Goal: Book appointment/travel/reservation

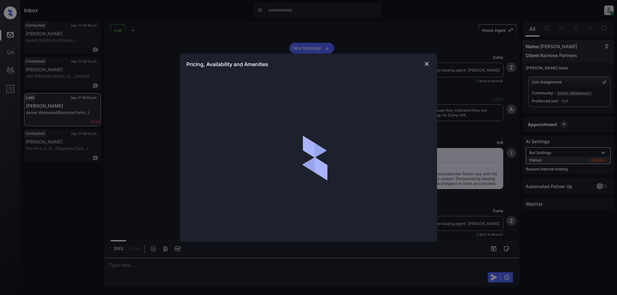
scroll to position [9483, 0]
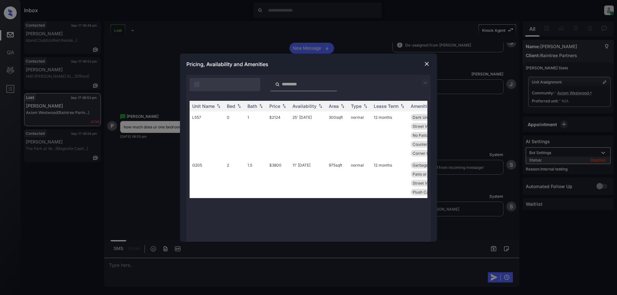
click at [423, 84] on img at bounding box center [425, 83] width 8 height 8
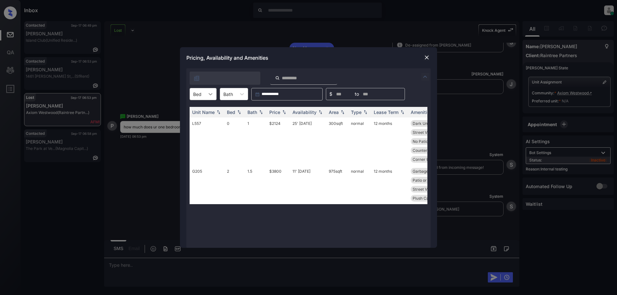
click at [213, 95] on icon at bounding box center [210, 94] width 6 height 6
click at [428, 56] on img at bounding box center [426, 57] width 6 height 6
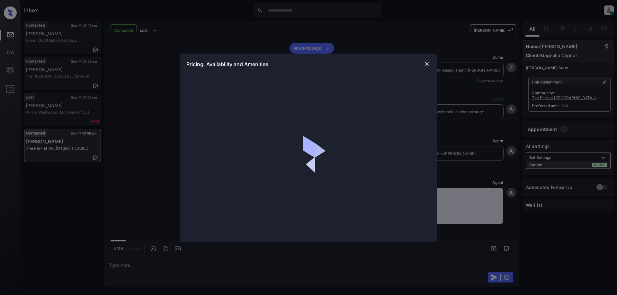
scroll to position [343, 0]
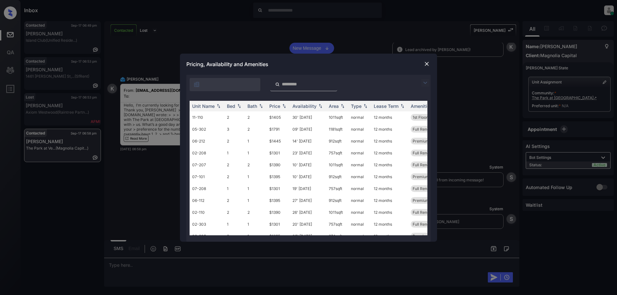
click at [423, 82] on img at bounding box center [425, 83] width 8 height 8
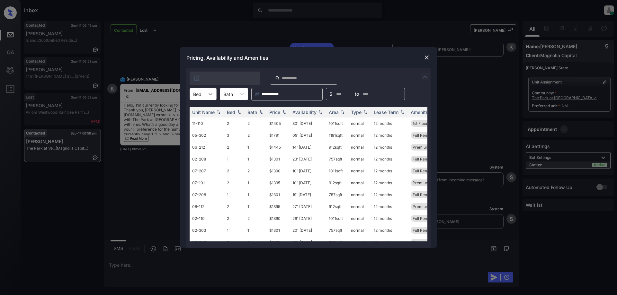
click at [210, 96] on icon at bounding box center [210, 94] width 6 height 6
click at [204, 108] on div "1" at bounding box center [203, 110] width 27 height 12
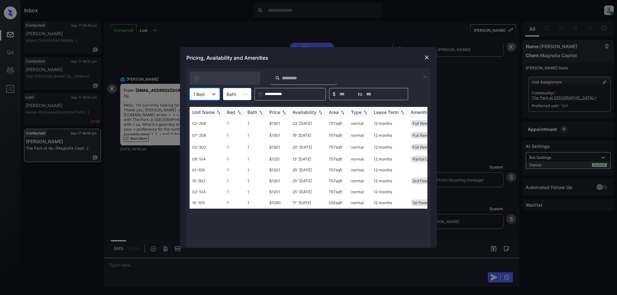
click at [276, 111] on div "Price" at bounding box center [274, 112] width 11 height 5
click at [309, 125] on td "17' Sep 25" at bounding box center [308, 124] width 36 height 12
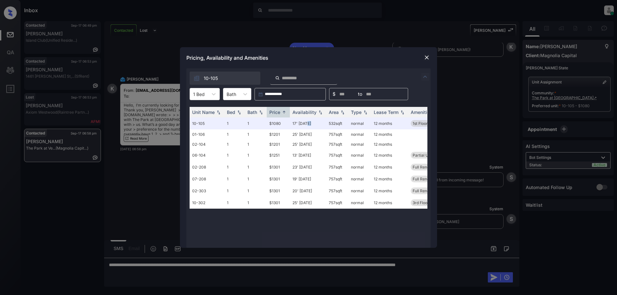
click at [426, 57] on img at bounding box center [426, 57] width 6 height 6
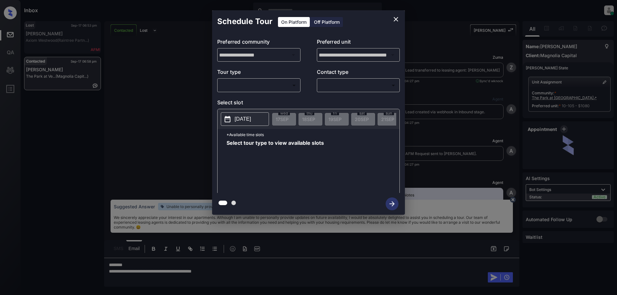
scroll to position [343, 0]
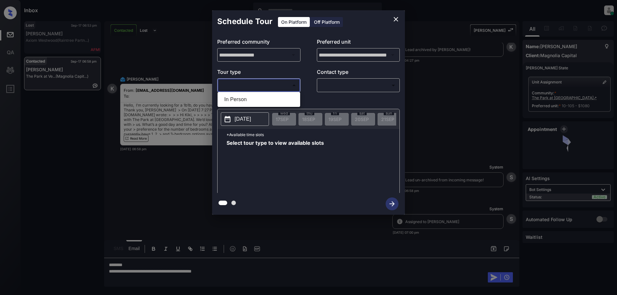
click at [283, 88] on body "Inbox Juan Carlos Manantan Online Set yourself offline Set yourself on break Pr…" at bounding box center [308, 147] width 617 height 295
click at [257, 101] on li "In Person" at bounding box center [258, 100] width 79 height 12
type input "********"
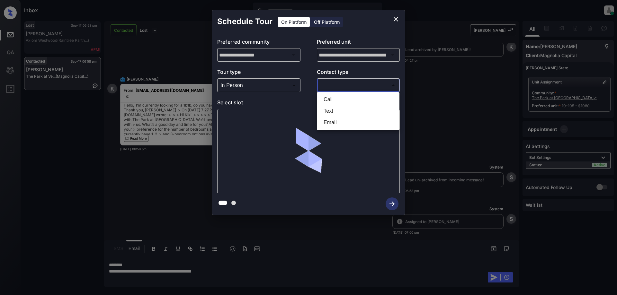
click at [355, 87] on body "Inbox Juan Carlos Manantan Online Set yourself offline Set yourself on break Pr…" at bounding box center [308, 147] width 617 height 295
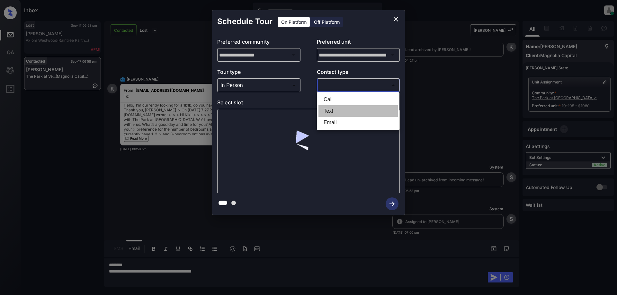
click at [331, 110] on li "Text" at bounding box center [357, 111] width 79 height 12
type input "****"
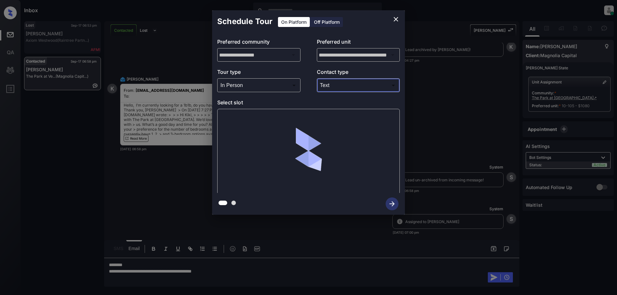
click at [398, 16] on button "close" at bounding box center [395, 19] width 13 height 13
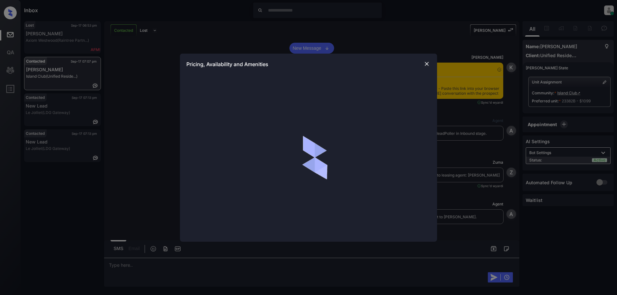
scroll to position [831, 0]
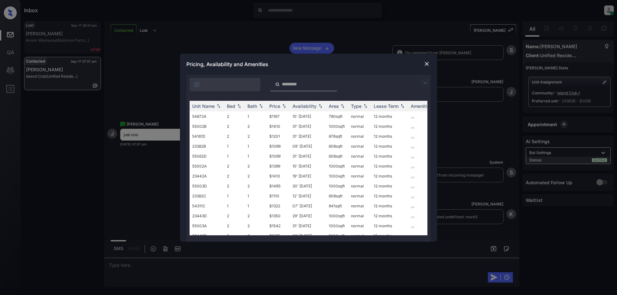
click at [425, 78] on div at bounding box center [308, 83] width 244 height 16
click at [426, 83] on img at bounding box center [425, 83] width 8 height 8
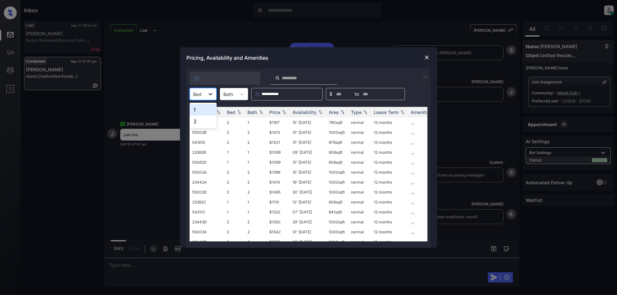
click at [209, 96] on icon at bounding box center [210, 94] width 6 height 6
click at [195, 111] on div "1" at bounding box center [203, 110] width 27 height 12
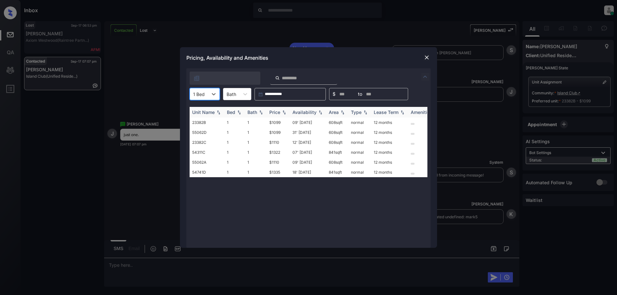
click at [265, 111] on th "Bath" at bounding box center [256, 112] width 22 height 11
click at [280, 112] on div "Price" at bounding box center [278, 112] width 18 height 5
click at [301, 174] on td "18' Sep 25" at bounding box center [308, 172] width 36 height 10
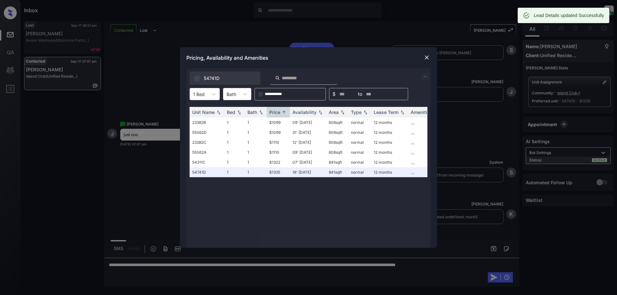
click at [195, 268] on div "**********" at bounding box center [308, 147] width 617 height 295
click at [278, 271] on div "**********" at bounding box center [308, 147] width 617 height 295
click at [427, 59] on img at bounding box center [426, 57] width 6 height 6
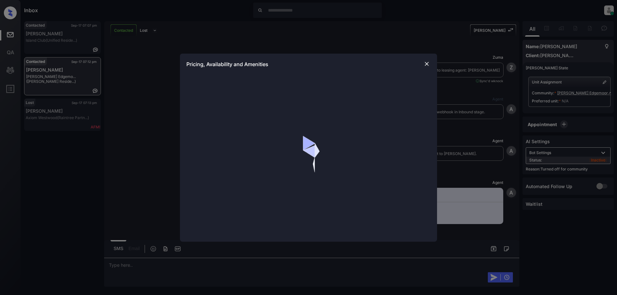
scroll to position [665, 0]
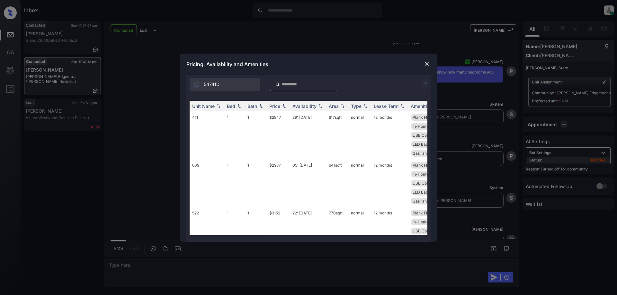
click at [425, 83] on img at bounding box center [425, 83] width 8 height 8
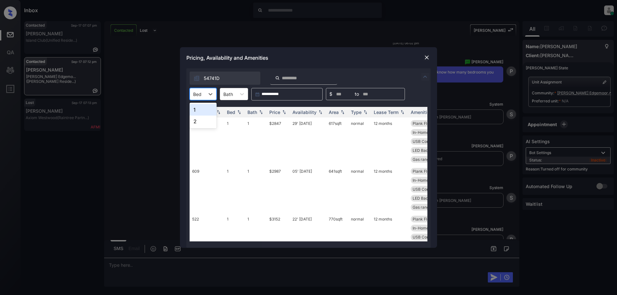
click at [203, 96] on div "Bed" at bounding box center [197, 94] width 15 height 9
click at [200, 113] on div "1" at bounding box center [203, 110] width 27 height 12
click at [278, 114] on div "Price" at bounding box center [274, 112] width 11 height 5
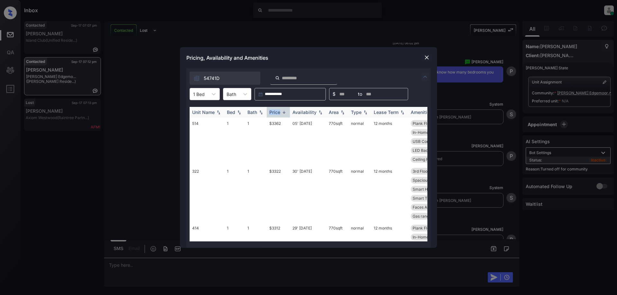
click at [278, 114] on div "Price" at bounding box center [274, 112] width 11 height 5
click at [301, 170] on td "05' Sep 25" at bounding box center [308, 189] width 36 height 48
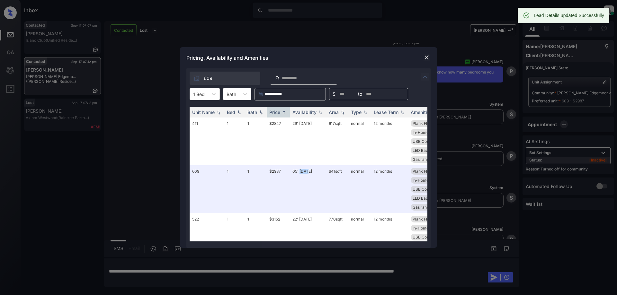
click at [428, 55] on img at bounding box center [426, 57] width 6 height 6
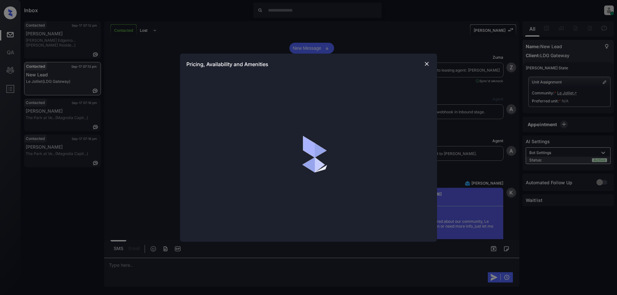
scroll to position [940, 0]
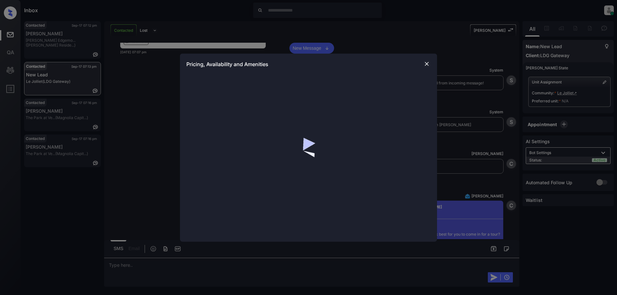
click at [429, 65] on img at bounding box center [426, 64] width 6 height 6
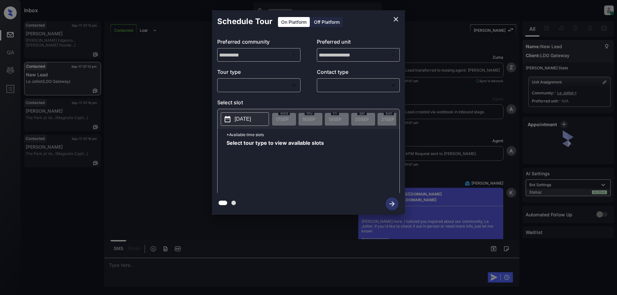
scroll to position [940, 0]
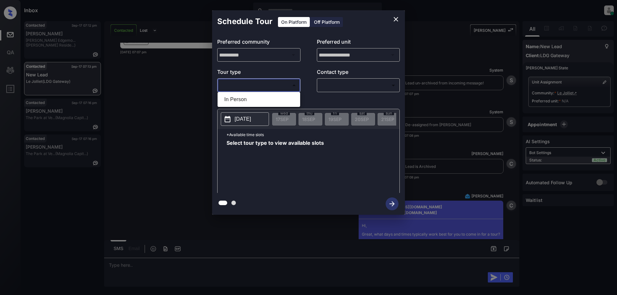
click at [256, 84] on body "Inbox Juan Carlos Manantan Online Set yourself offline Set yourself on break Pr…" at bounding box center [308, 147] width 617 height 295
click at [248, 100] on li "In Person" at bounding box center [258, 100] width 79 height 12
type input "********"
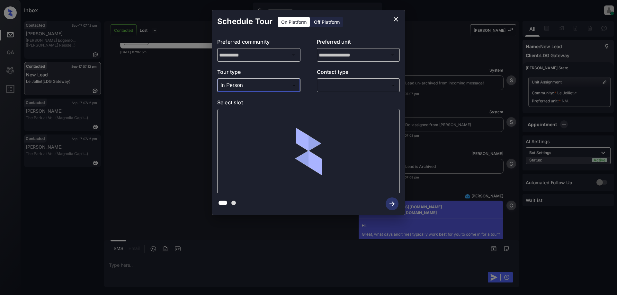
click at [352, 86] on body "Inbox Juan Carlos Manantan Online Set yourself offline Set yourself on break Pr…" at bounding box center [308, 147] width 617 height 295
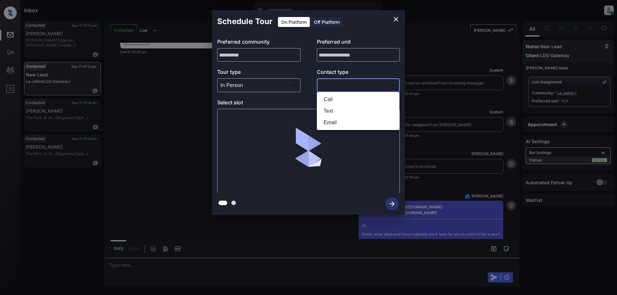
click at [332, 114] on li "Text" at bounding box center [357, 111] width 79 height 12
type input "****"
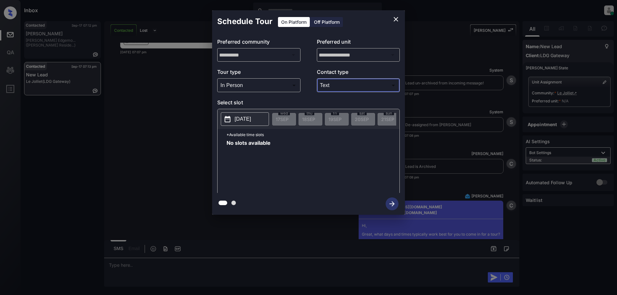
click at [120, 155] on div "**********" at bounding box center [308, 112] width 617 height 225
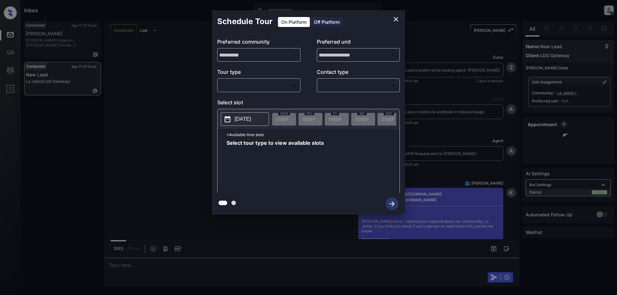
scroll to position [1261, 0]
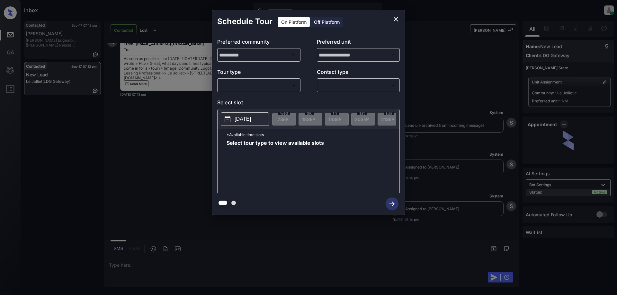
click at [280, 85] on body "Inbox [PERSON_NAME] Online Set yourself offline Set yourself on break Profile S…" at bounding box center [308, 147] width 617 height 295
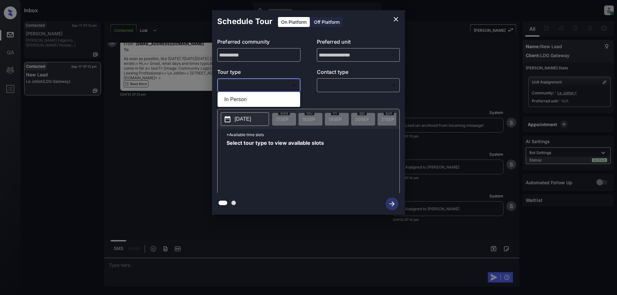
drag, startPoint x: 252, startPoint y: 98, endPoint x: 288, endPoint y: 96, distance: 36.7
click at [252, 98] on li "In Person" at bounding box center [258, 100] width 79 height 12
type input "********"
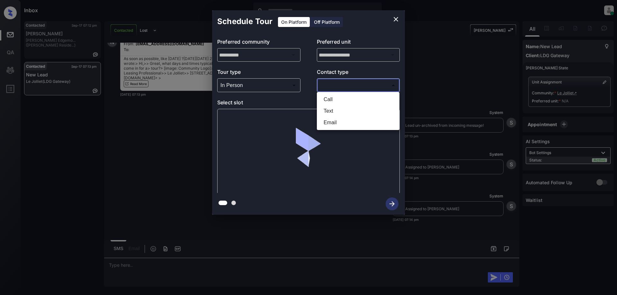
click at [355, 87] on body "Inbox [PERSON_NAME] Online Set yourself offline Set yourself on break Profile S…" at bounding box center [308, 147] width 617 height 295
click at [338, 114] on li "Text" at bounding box center [357, 111] width 79 height 12
type input "****"
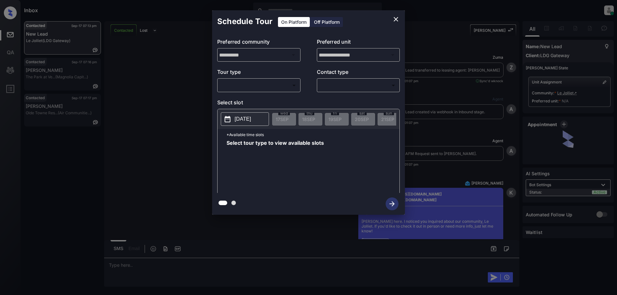
scroll to position [1261, 0]
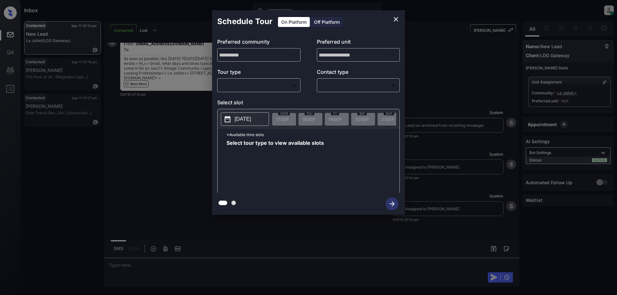
click at [282, 84] on body "Inbox [PERSON_NAME] Online Set yourself offline Set yourself on break Profile S…" at bounding box center [308, 147] width 617 height 295
drag, startPoint x: 259, startPoint y: 97, endPoint x: 297, endPoint y: 97, distance: 38.2
click at [259, 97] on li "In Person" at bounding box center [258, 100] width 79 height 12
type input "********"
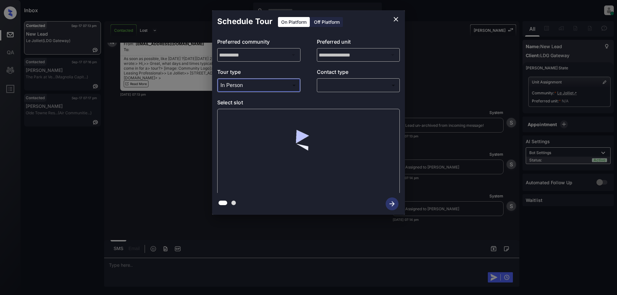
click at [369, 84] on body "Inbox Juan Carlos Manantan Online Set yourself offline Set yourself on break Pr…" at bounding box center [308, 147] width 617 height 295
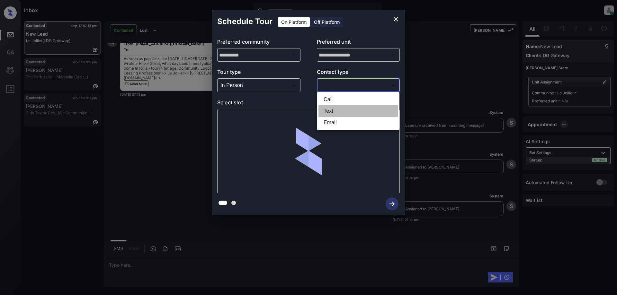
click at [335, 112] on li "Text" at bounding box center [357, 111] width 79 height 12
type input "****"
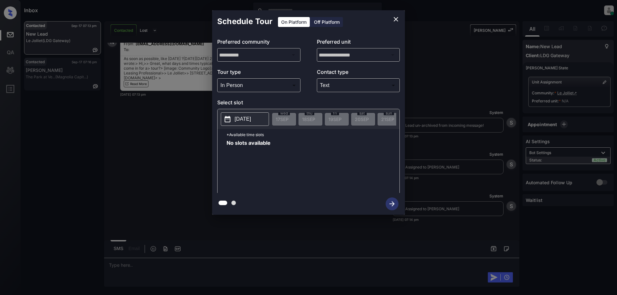
click at [251, 119] on p "2025-09-17" at bounding box center [243, 119] width 16 height 8
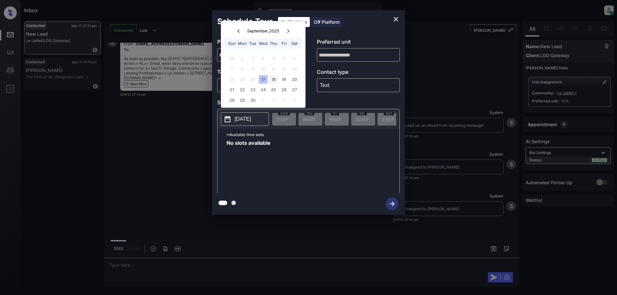
click at [274, 80] on div "18" at bounding box center [273, 79] width 9 height 9
click at [281, 79] on div "19" at bounding box center [283, 79] width 9 height 9
click at [401, 14] on div "Schedule Tour On Platform Off Platform" at bounding box center [308, 21] width 193 height 22
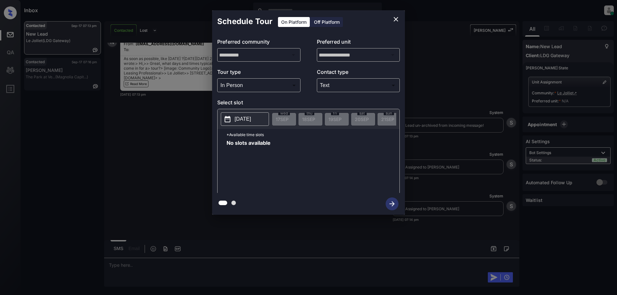
click at [400, 18] on button "close" at bounding box center [395, 19] width 13 height 13
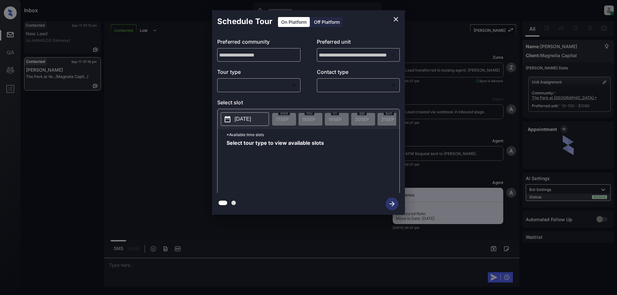
scroll to position [371, 0]
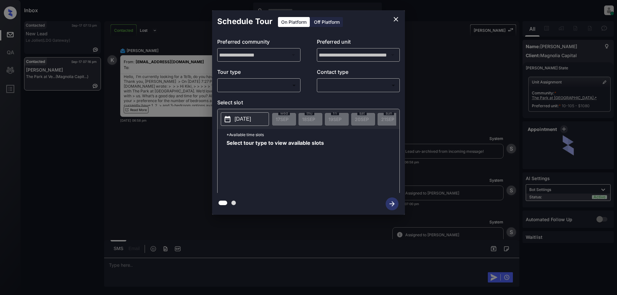
click at [282, 89] on body "Inbox Juan Carlos Manantan Online Set yourself offline Set yourself on break Pr…" at bounding box center [308, 147] width 617 height 295
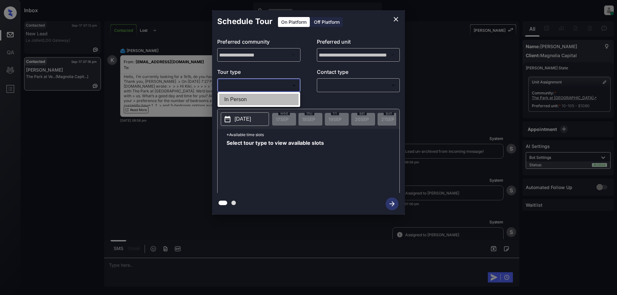
click at [264, 100] on li "In Person" at bounding box center [258, 100] width 79 height 12
type input "********"
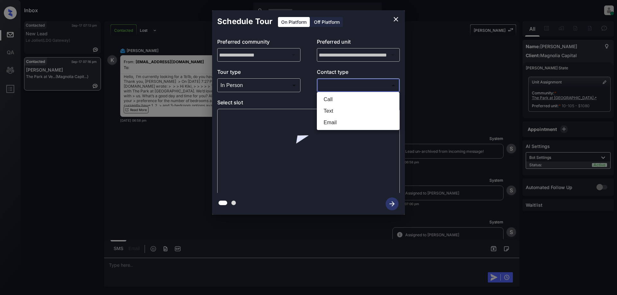
click at [350, 85] on body "Inbox Juan Carlos Manantan Online Set yourself offline Set yourself on break Pr…" at bounding box center [308, 147] width 617 height 295
click at [332, 112] on li "Text" at bounding box center [357, 111] width 79 height 12
type input "****"
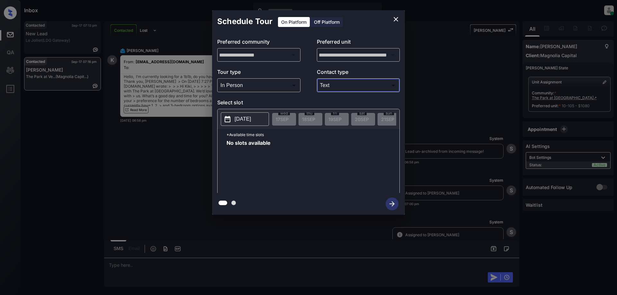
click at [236, 121] on p "2025-09-17" at bounding box center [243, 119] width 16 height 8
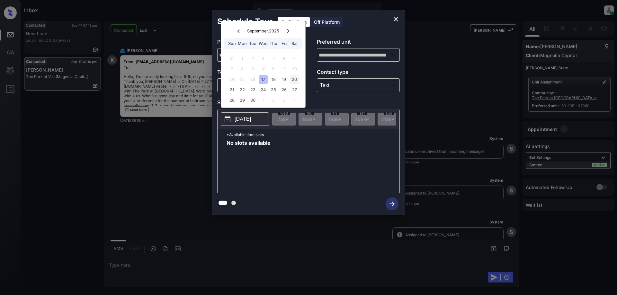
click at [293, 78] on div "20" at bounding box center [294, 79] width 9 height 9
click at [293, 79] on div "20" at bounding box center [294, 79] width 9 height 9
click at [395, 20] on icon "close" at bounding box center [396, 19] width 4 height 4
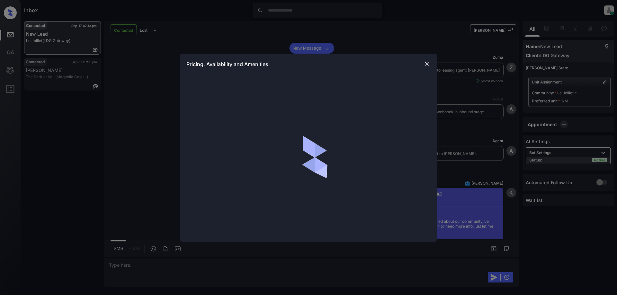
scroll to position [784, 0]
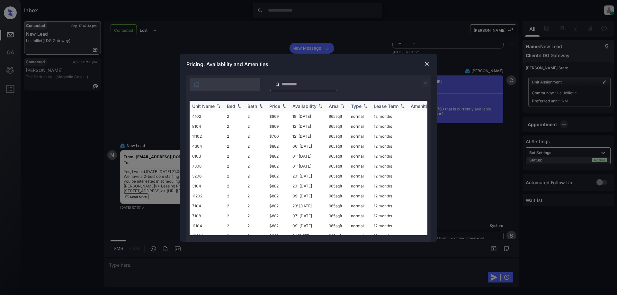
click at [281, 105] on img at bounding box center [284, 106] width 6 height 4
click at [302, 118] on td "12' Jun 24" at bounding box center [308, 116] width 36 height 10
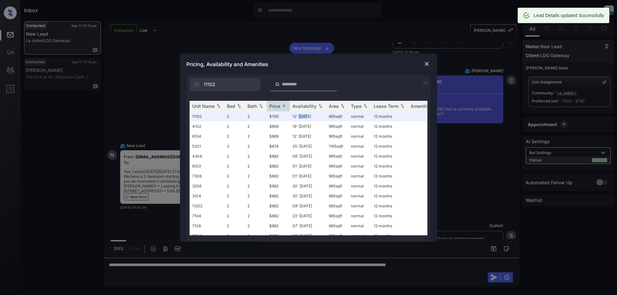
click at [427, 63] on img at bounding box center [426, 64] width 6 height 6
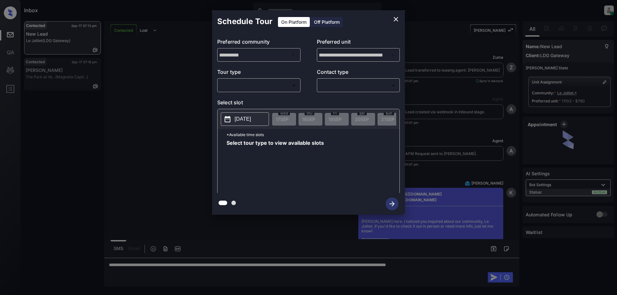
scroll to position [784, 0]
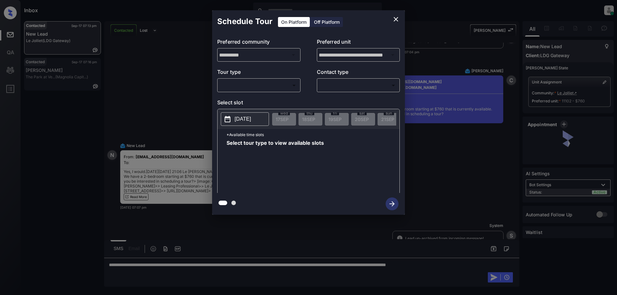
click at [294, 89] on body "Inbox [PERSON_NAME] Online Set yourself offline Set yourself on break Profile S…" at bounding box center [308, 147] width 617 height 295
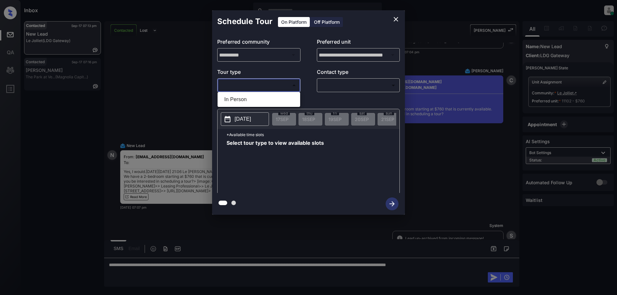
click at [258, 102] on li "In Person" at bounding box center [258, 100] width 79 height 12
type input "********"
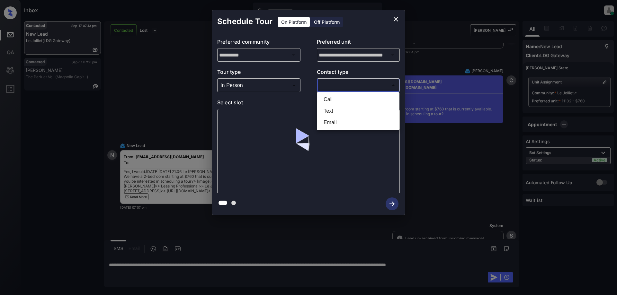
click at [342, 87] on body "Inbox Juan Carlos Manantan Online Set yourself offline Set yourself on break Pr…" at bounding box center [308, 147] width 617 height 295
click at [336, 111] on li "Text" at bounding box center [357, 111] width 79 height 12
type input "****"
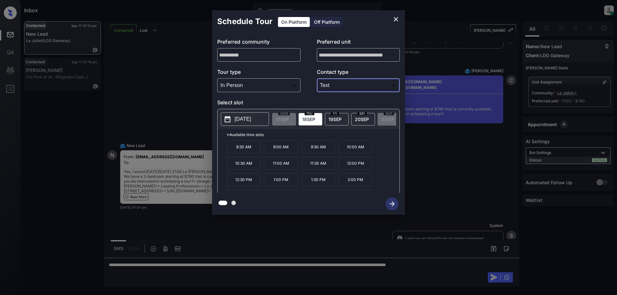
click at [394, 16] on icon "close" at bounding box center [396, 19] width 8 height 8
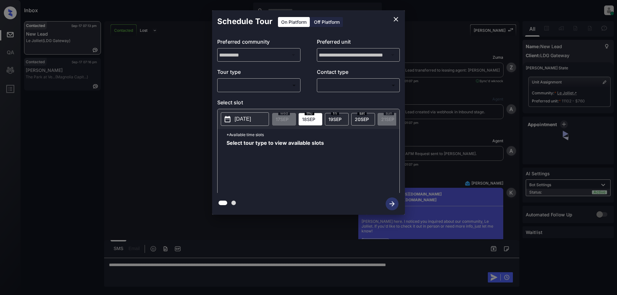
scroll to position [1234, 0]
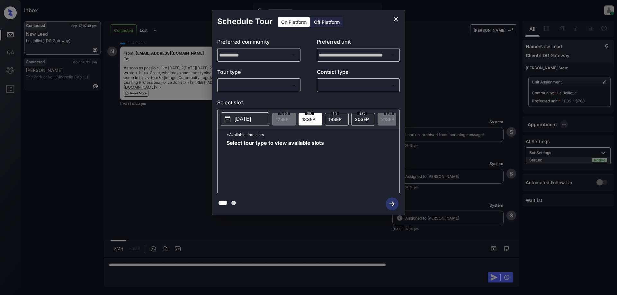
click at [253, 81] on body "Inbox [PERSON_NAME] Online Set yourself offline Set yourself on break Profile S…" at bounding box center [308, 147] width 617 height 295
drag, startPoint x: 241, startPoint y: 102, endPoint x: 324, endPoint y: 95, distance: 83.2
click at [241, 102] on li "In Person" at bounding box center [258, 100] width 79 height 12
type input "********"
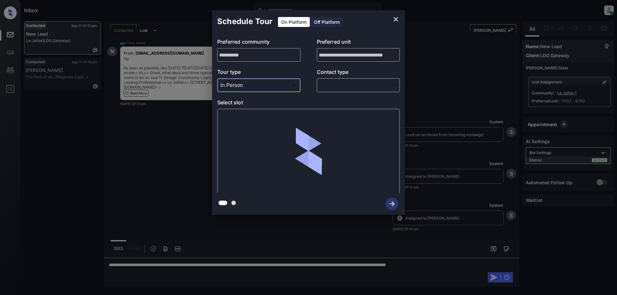
click at [349, 87] on body "Inbox [PERSON_NAME] Online Set yourself offline Set yourself on break Profile S…" at bounding box center [308, 147] width 617 height 295
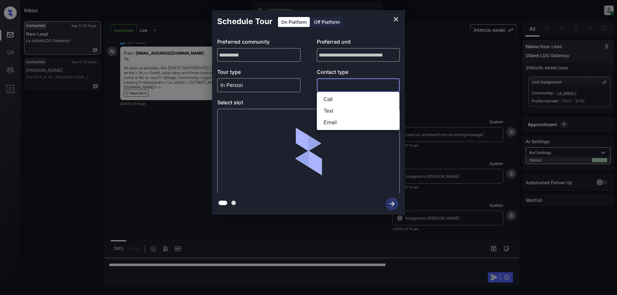
click at [334, 108] on li "Text" at bounding box center [357, 111] width 79 height 12
type input "****"
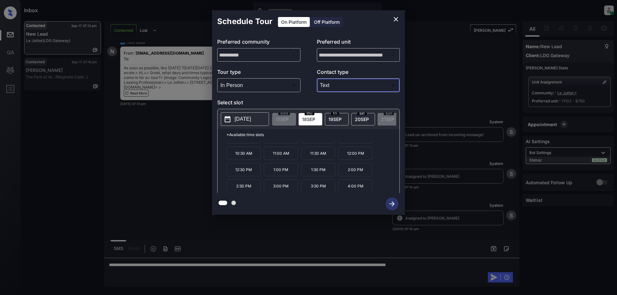
scroll to position [11, 0]
click at [129, 181] on div "**********" at bounding box center [308, 112] width 617 height 225
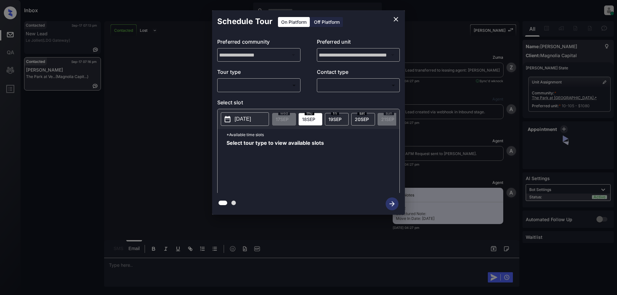
scroll to position [821, 0]
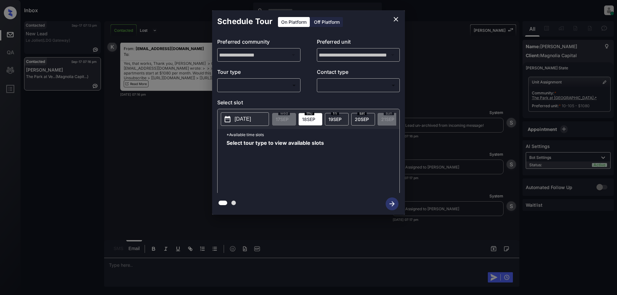
click at [278, 87] on body "Inbox Juan Carlos Manantan Online Set yourself offline Set yourself on break Pr…" at bounding box center [308, 147] width 617 height 295
click at [256, 97] on li "In Person" at bounding box center [258, 100] width 79 height 12
type input "********"
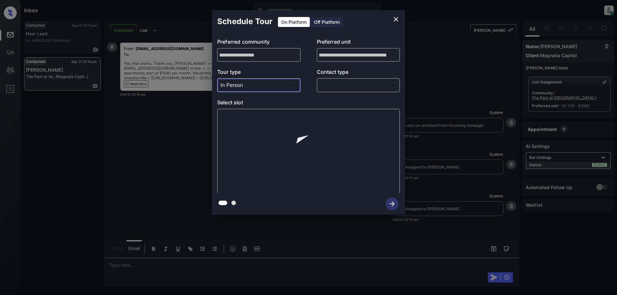
click at [337, 86] on body "Inbox Juan Carlos Manantan Online Set yourself offline Set yourself on break Pr…" at bounding box center [308, 147] width 617 height 295
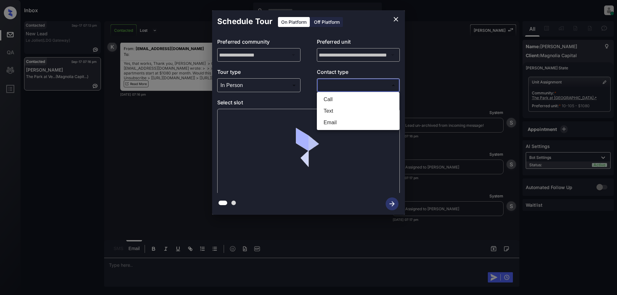
click at [329, 117] on li "Text" at bounding box center [357, 111] width 79 height 12
type input "****"
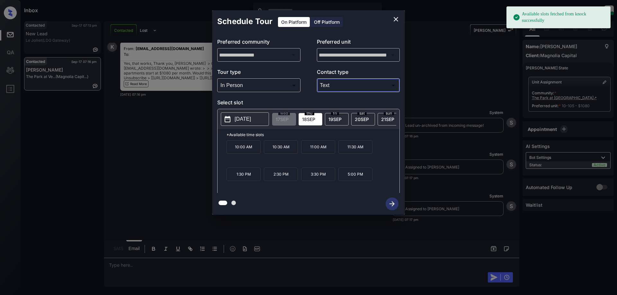
click at [236, 119] on p "2025-09-18" at bounding box center [243, 119] width 16 height 8
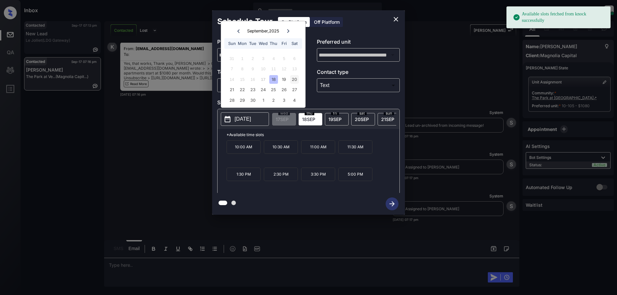
click at [295, 81] on div "20" at bounding box center [294, 79] width 9 height 9
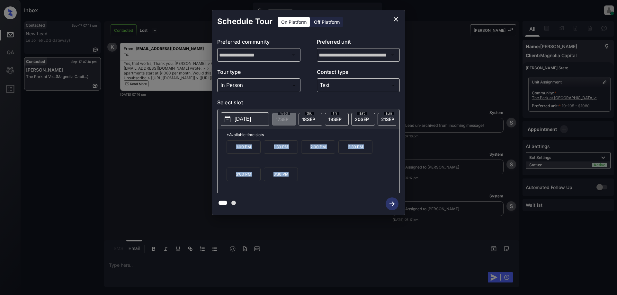
drag, startPoint x: 239, startPoint y: 152, endPoint x: 320, endPoint y: 186, distance: 87.8
click at [320, 186] on div "1:00 PM 1:30 PM 2:00 PM 2:30 PM 3:00 PM 3:30 PM" at bounding box center [312, 165] width 173 height 51
click at [150, 201] on div "**********" at bounding box center [308, 112] width 617 height 225
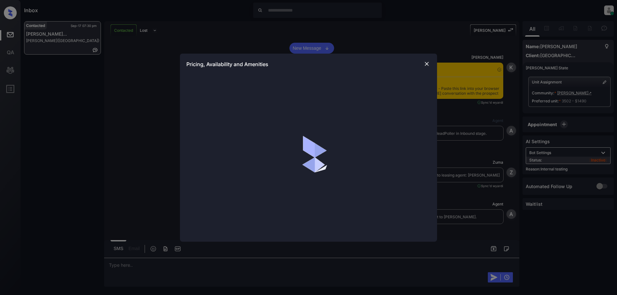
scroll to position [535, 0]
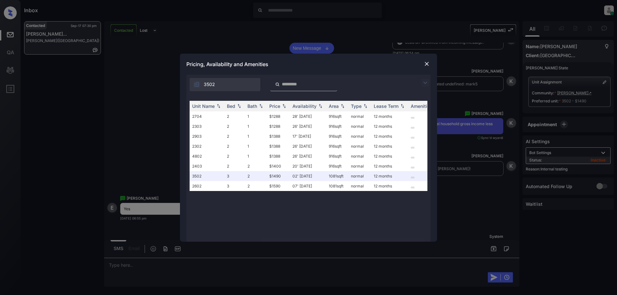
click at [424, 82] on img at bounding box center [425, 83] width 8 height 8
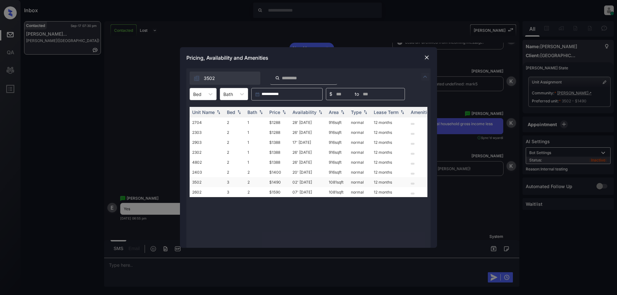
click at [303, 182] on td "02' [DATE]" at bounding box center [308, 182] width 36 height 10
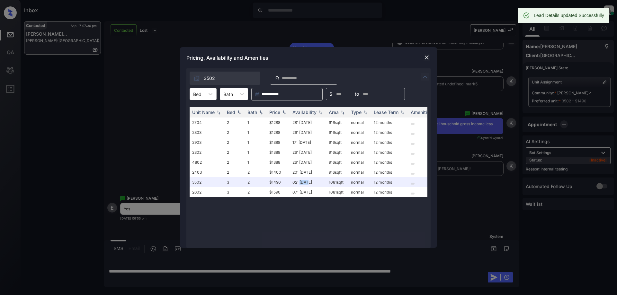
click at [426, 57] on img at bounding box center [426, 57] width 6 height 6
